Goal: Task Accomplishment & Management: Complete application form

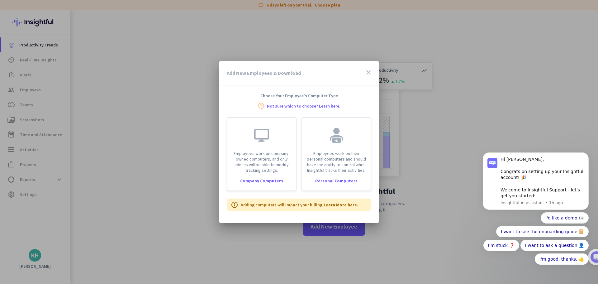
scroll to position [10, 0]
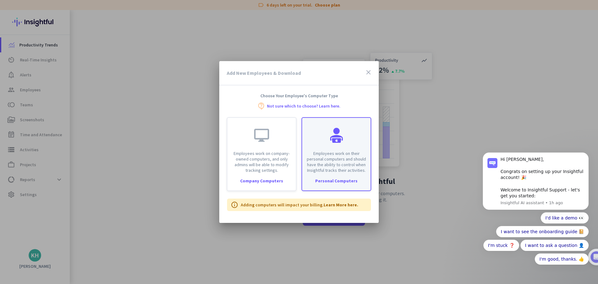
drag, startPoint x: 0, startPoint y: 0, endPoint x: 341, endPoint y: 146, distance: 371.2
click at [341, 146] on div "Employees work on their personal computers and should have the ability to contr…" at bounding box center [336, 145] width 69 height 55
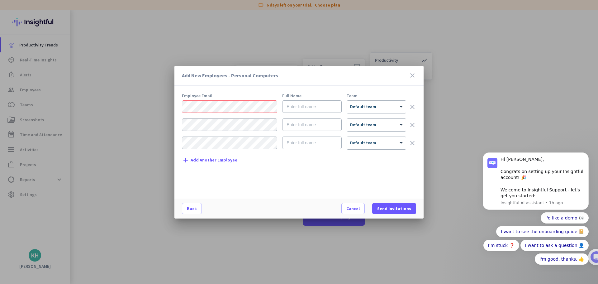
click at [413, 145] on icon "clear" at bounding box center [412, 142] width 7 height 7
click at [412, 125] on icon "clear" at bounding box center [412, 124] width 7 height 7
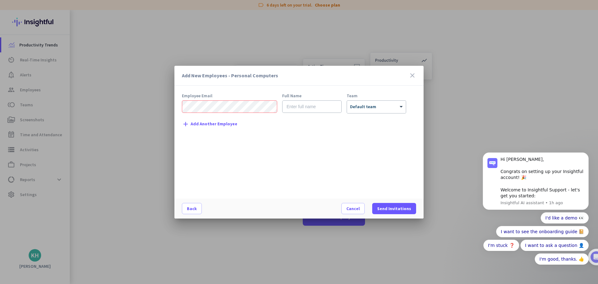
click at [241, 96] on div "Employee Email" at bounding box center [229, 95] width 95 height 4
click at [410, 75] on icon "close" at bounding box center [412, 75] width 7 height 7
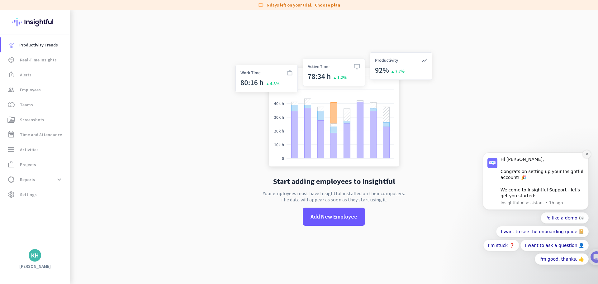
click at [590, 154] on button "Dismiss notification" at bounding box center [587, 154] width 8 height 8
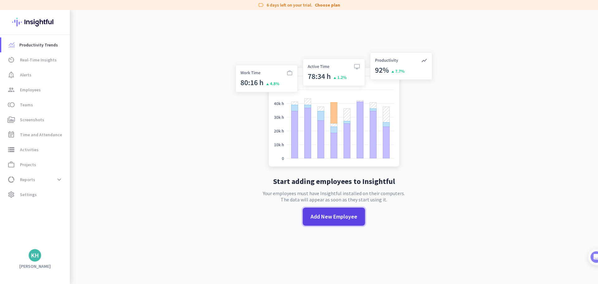
click at [331, 214] on span "Add New Employee" at bounding box center [334, 216] width 47 height 8
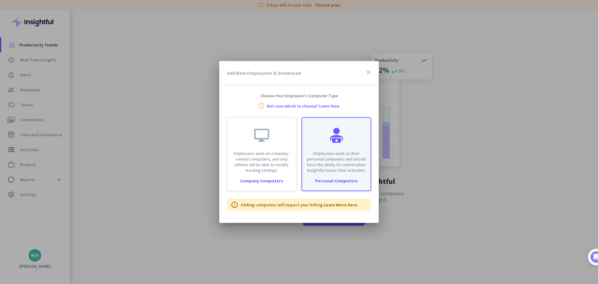
click at [337, 161] on p "Employees work on their personal computers and should have the ability to contr…" at bounding box center [336, 161] width 61 height 22
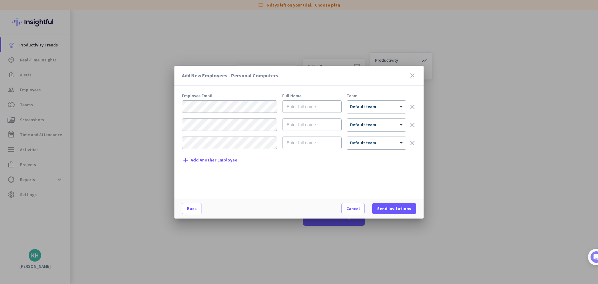
click at [415, 75] on icon "close" at bounding box center [412, 75] width 7 height 7
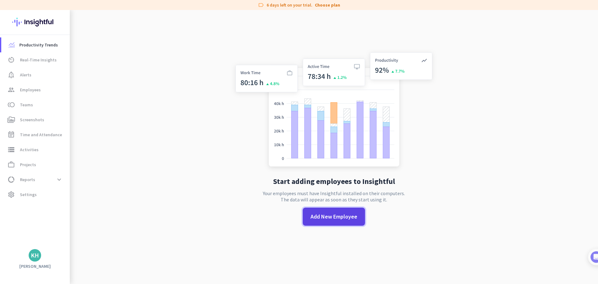
click at [340, 215] on span "Add New Employee" at bounding box center [334, 216] width 47 height 8
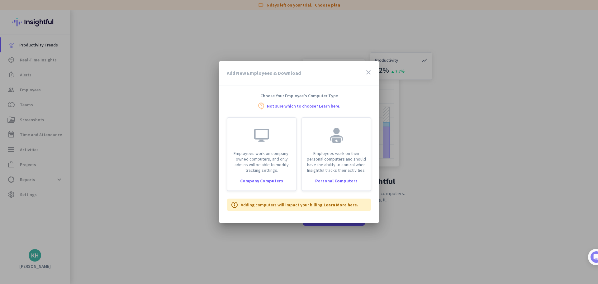
click at [369, 73] on icon "close" at bounding box center [368, 72] width 7 height 7
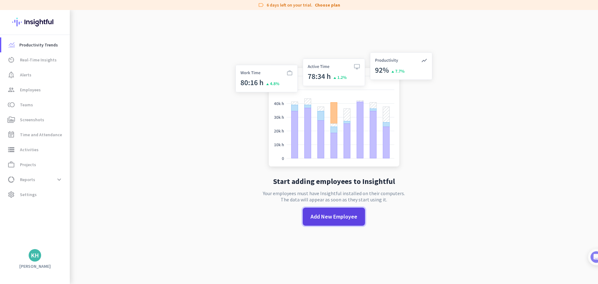
click at [332, 222] on span at bounding box center [334, 216] width 62 height 15
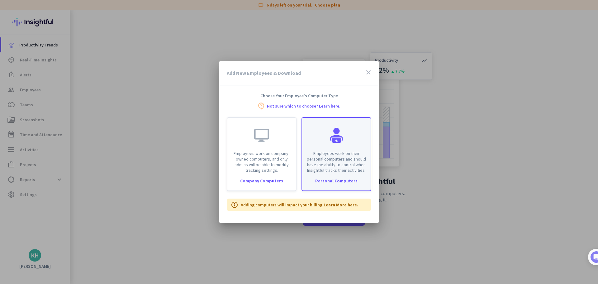
click at [329, 171] on p "Employees work on their personal computers and should have the ability to contr…" at bounding box center [336, 161] width 61 height 22
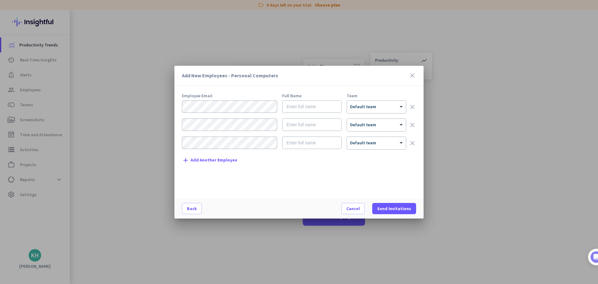
click at [411, 75] on icon "close" at bounding box center [412, 75] width 7 height 7
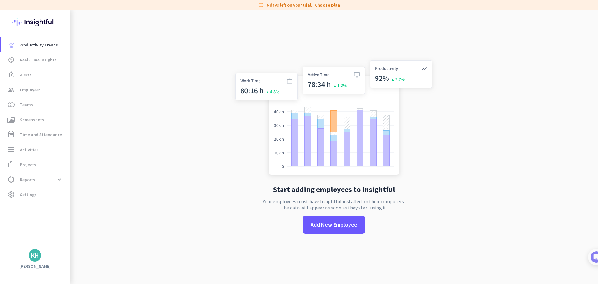
scroll to position [0, 0]
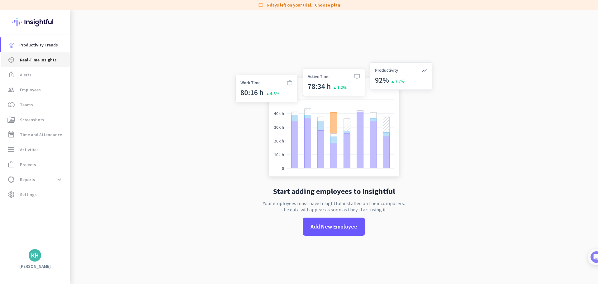
click at [30, 66] on link "av_timer Real-Time Insights" at bounding box center [35, 59] width 69 height 15
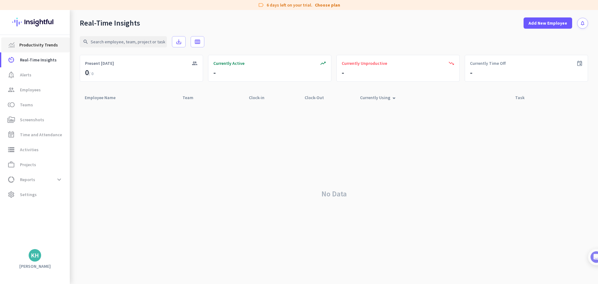
click at [25, 45] on span "Productivity Trends" at bounding box center [38, 44] width 39 height 7
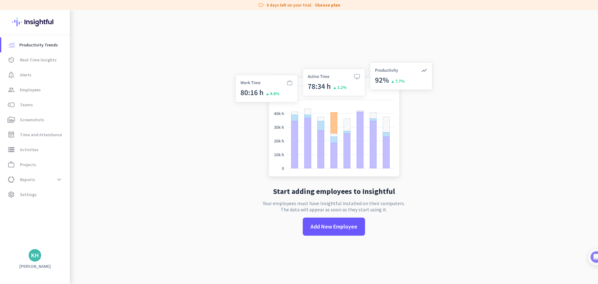
click at [512, 113] on app-no-employees "Start adding employees to Insightful Your employees must have Insightful instal…" at bounding box center [334, 152] width 528 height 284
click at [464, 59] on app-no-employees "Start adding employees to Insightful Your employees must have Insightful instal…" at bounding box center [334, 152] width 528 height 284
click at [487, 138] on app-no-employees "Start adding employees to Insightful Your employees must have Insightful instal…" at bounding box center [334, 152] width 528 height 284
